Goal: Find contact information: Find contact information

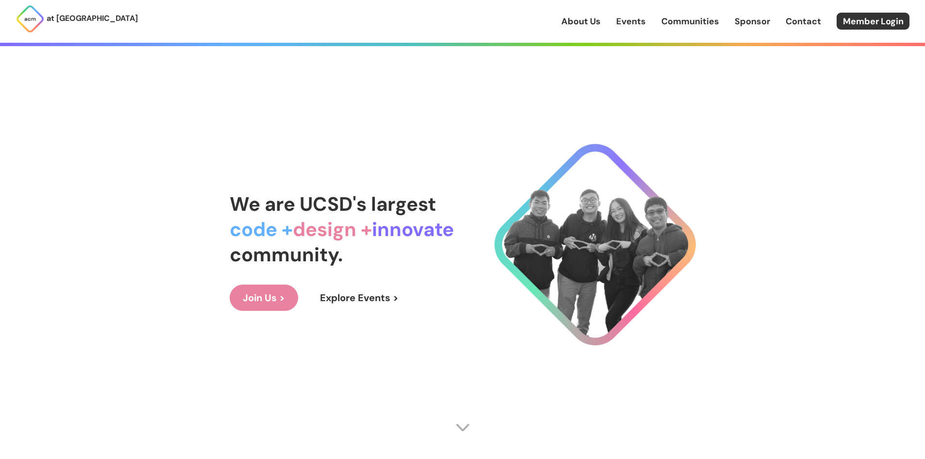
click at [758, 20] on link "Sponsor" at bounding box center [752, 21] width 35 height 13
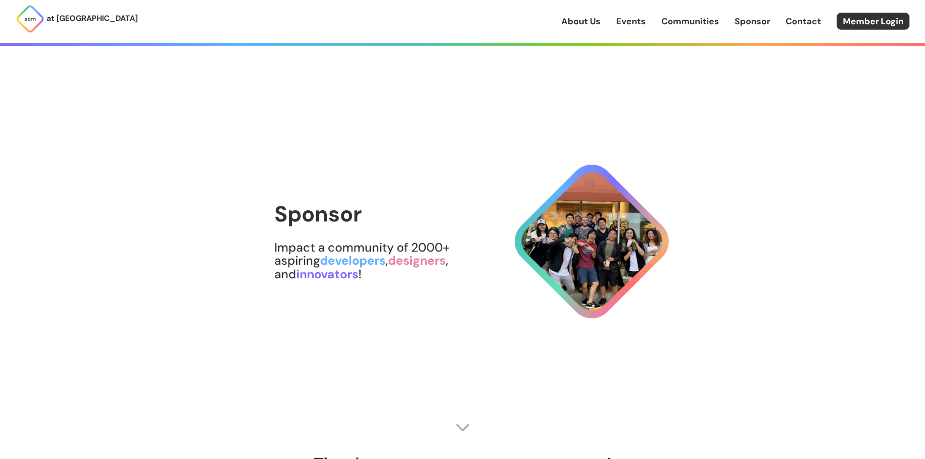
click at [580, 20] on link "About Us" at bounding box center [580, 21] width 39 height 13
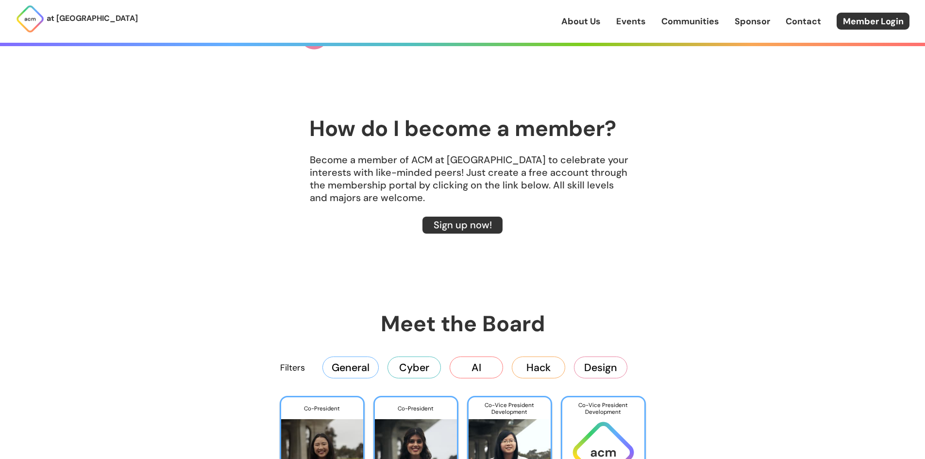
scroll to position [1311, 0]
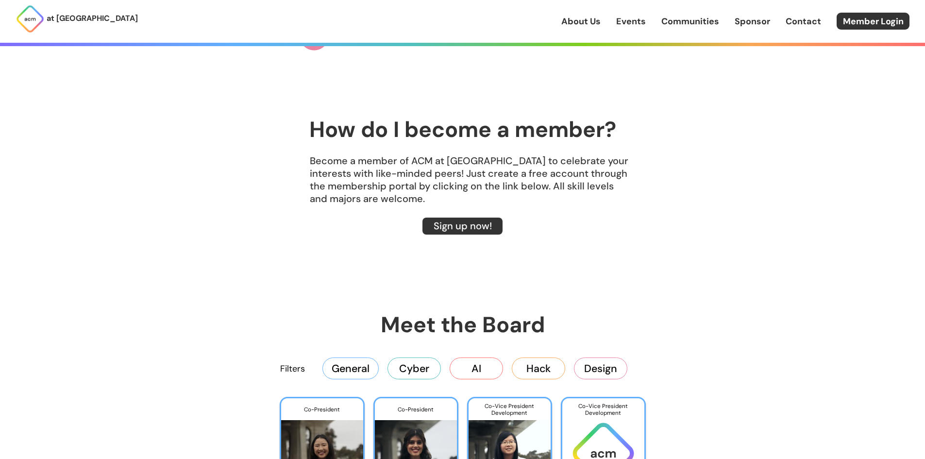
click at [806, 21] on link "Contact" at bounding box center [803, 21] width 35 height 13
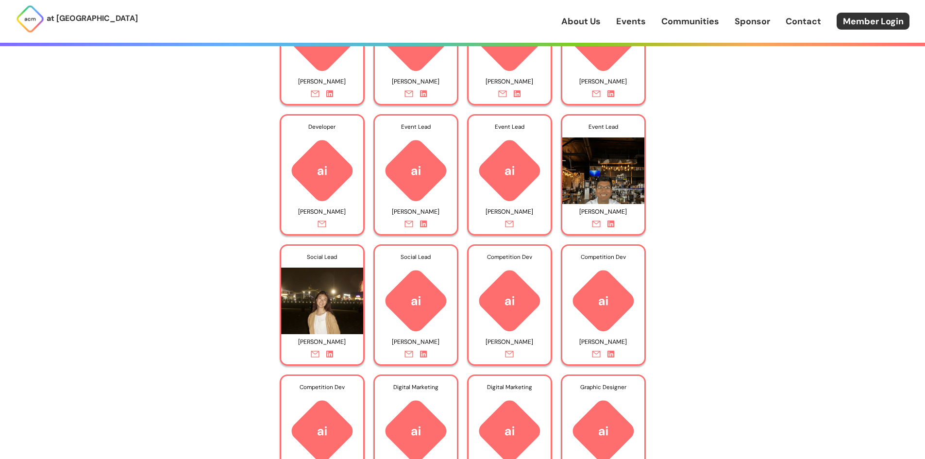
scroll to position [4560, 0]
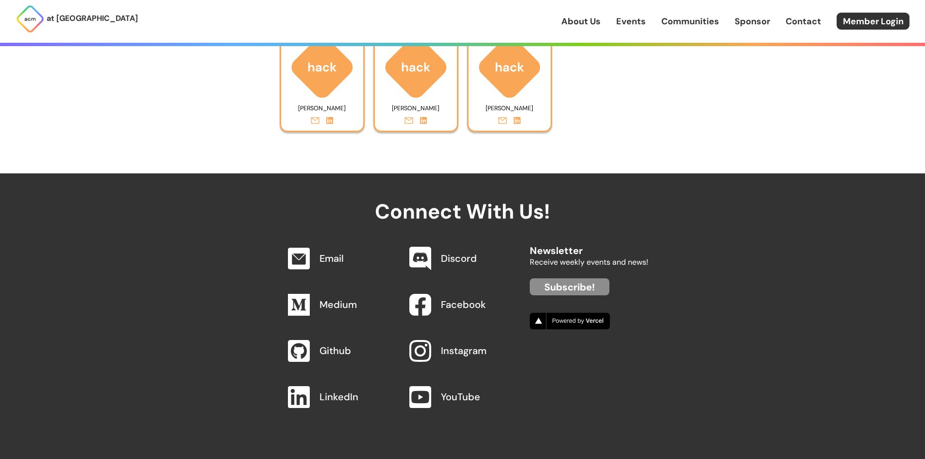
click at [329, 254] on link "Email" at bounding box center [331, 258] width 24 height 13
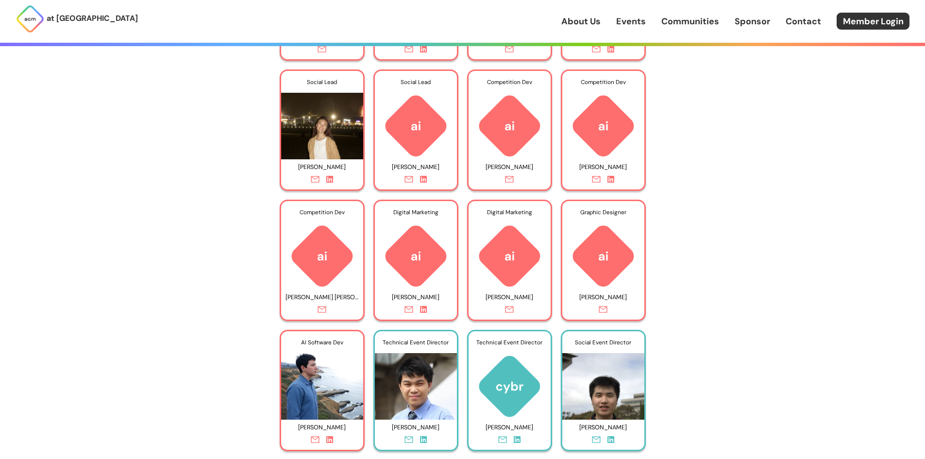
scroll to position [3977, 0]
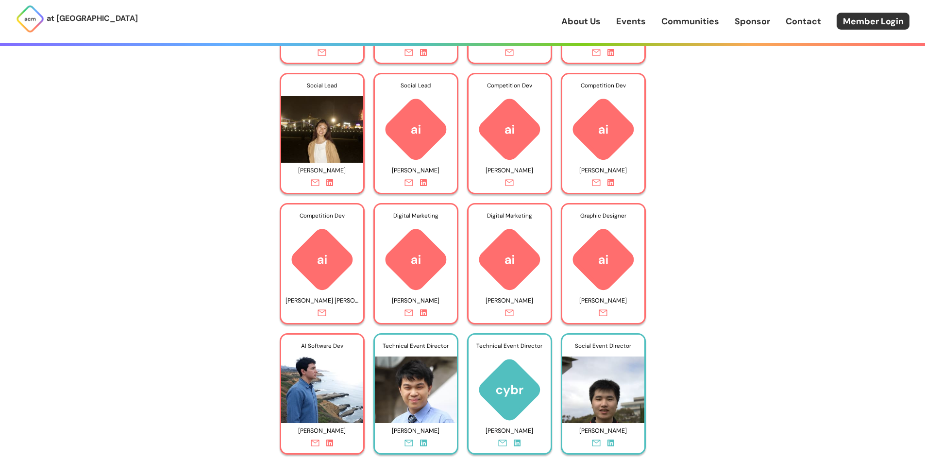
click at [800, 23] on link "Contact" at bounding box center [803, 21] width 35 height 13
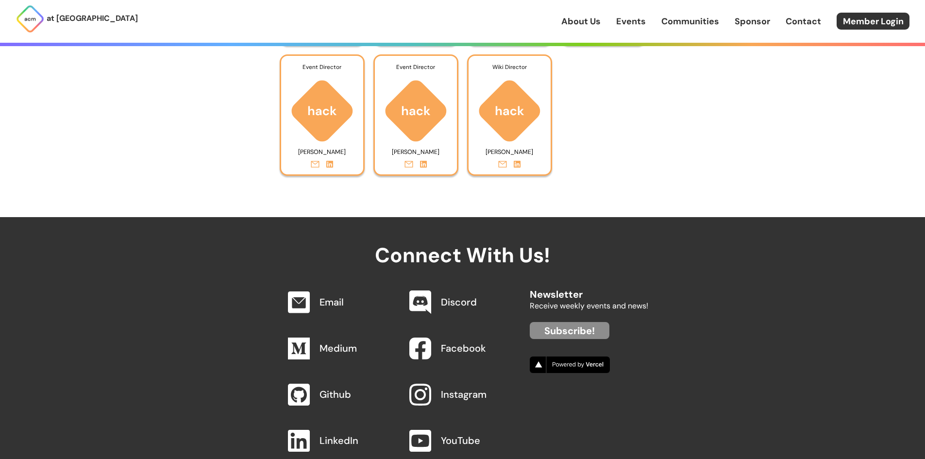
scroll to position [4560, 0]
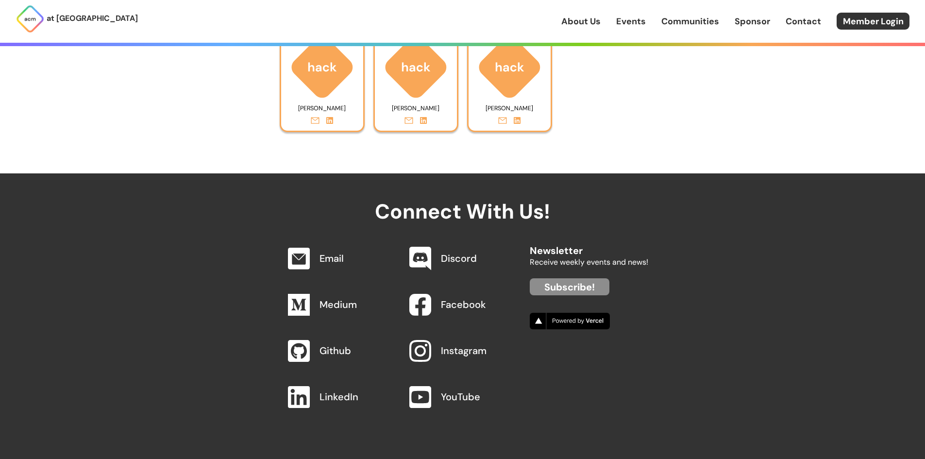
click at [327, 259] on link "Email" at bounding box center [331, 258] width 24 height 13
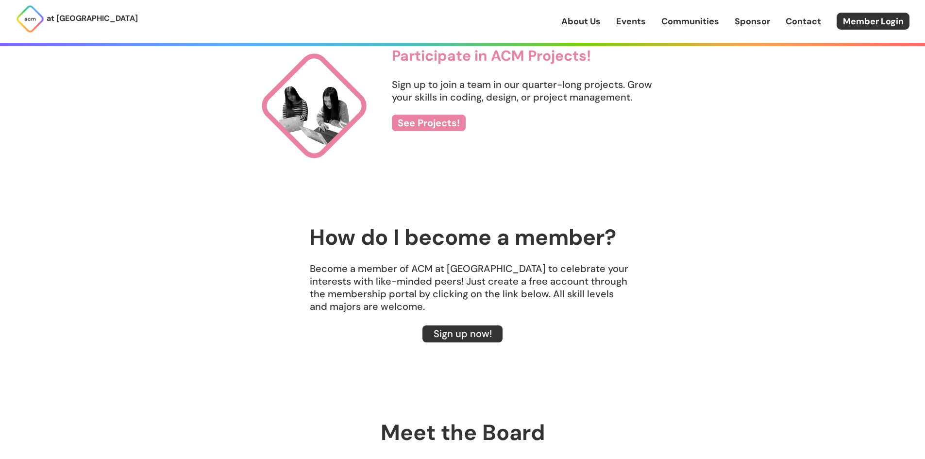
scroll to position [1068, 0]
